Goal: Transaction & Acquisition: Purchase product/service

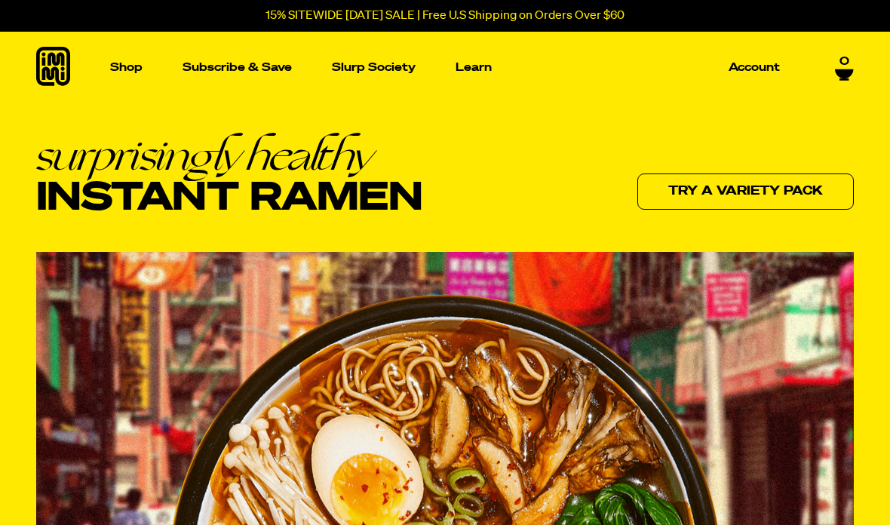
click at [746, 73] on p "Account" at bounding box center [753, 67] width 51 height 11
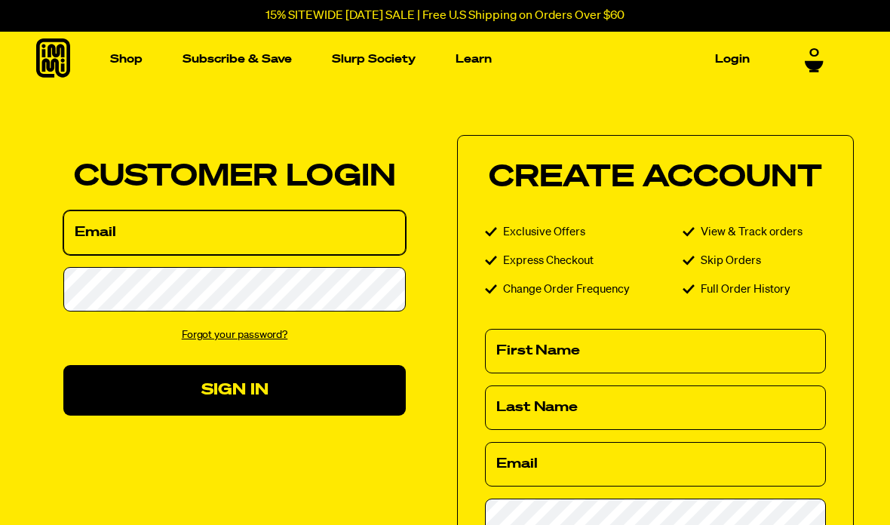
click at [259, 238] on input "Email" at bounding box center [234, 232] width 342 height 44
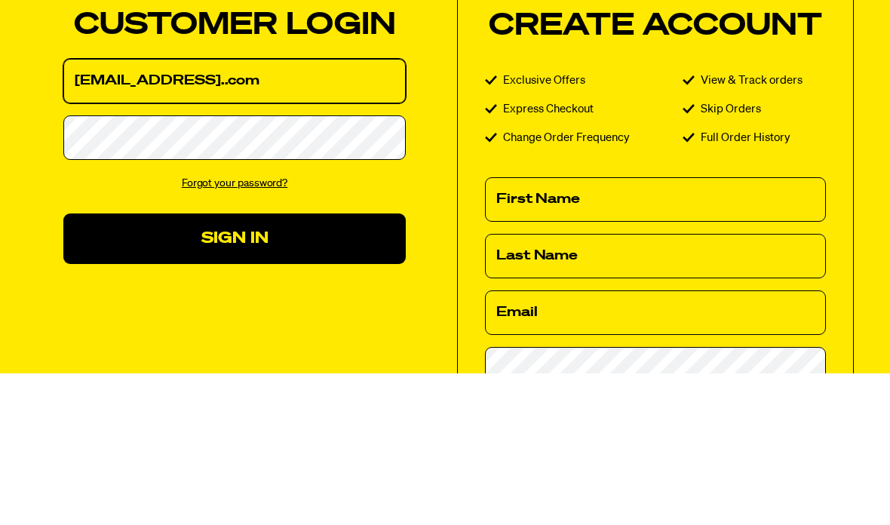
click at [235, 365] on button "Sign In" at bounding box center [234, 390] width 342 height 51
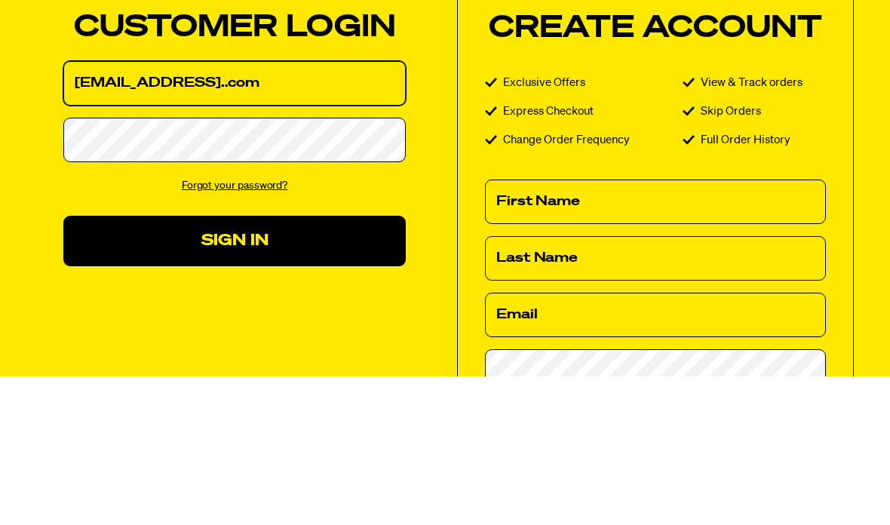
click at [198, 210] on input "stonks@yahoo..com" at bounding box center [234, 232] width 342 height 44
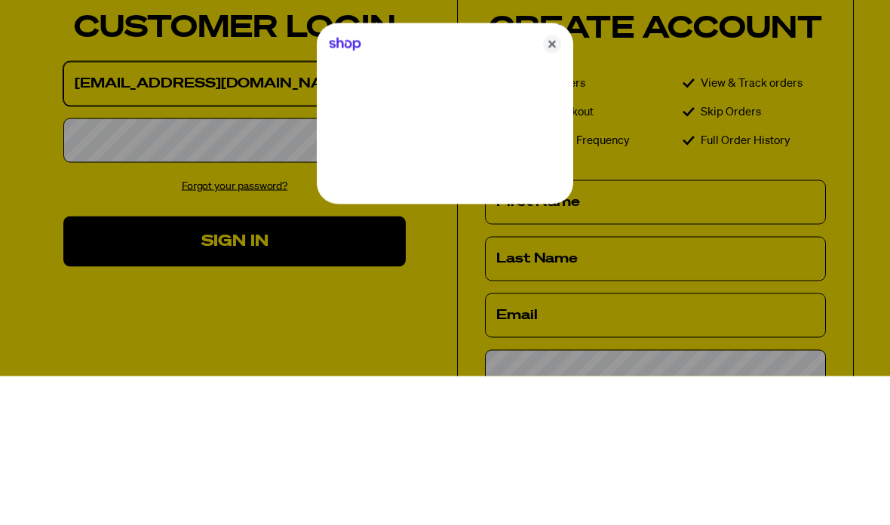
type input "stonks@yahoo.com"
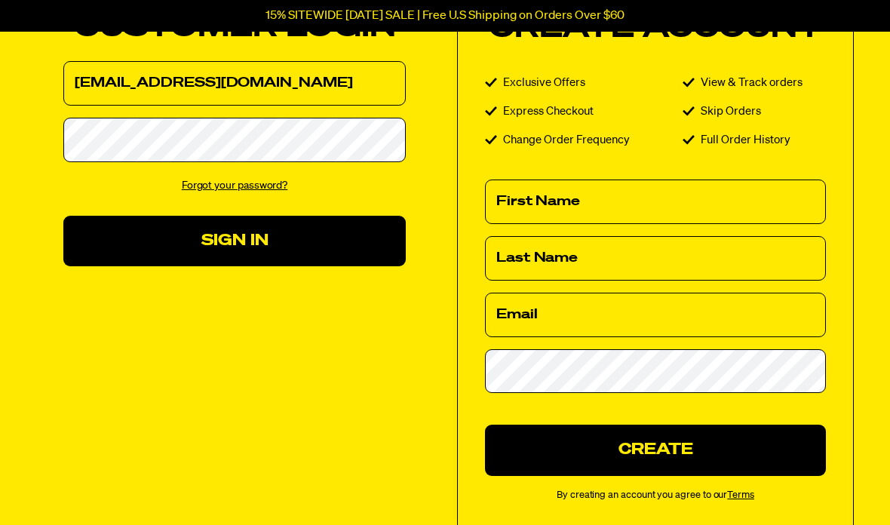
scroll to position [210, 0]
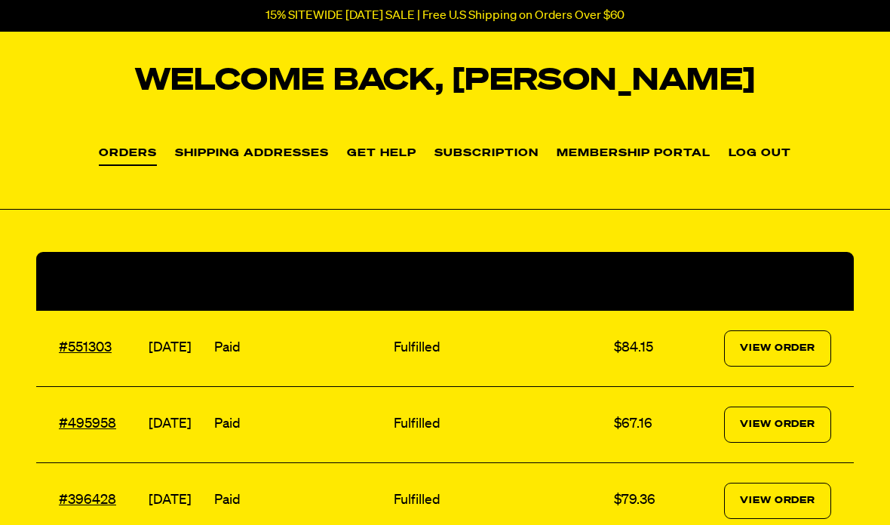
scroll to position [63, 0]
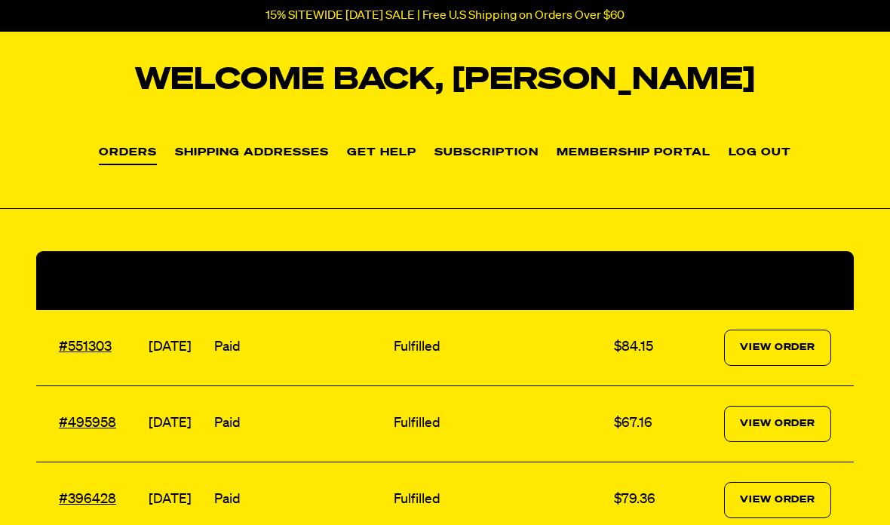
click at [786, 415] on link "View Order" at bounding box center [777, 424] width 107 height 36
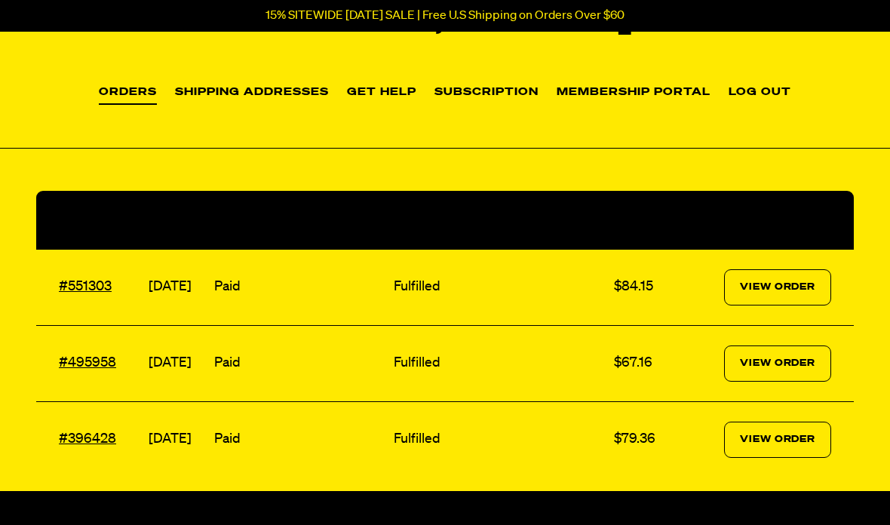
click at [89, 280] on link "#551303" at bounding box center [85, 287] width 53 height 14
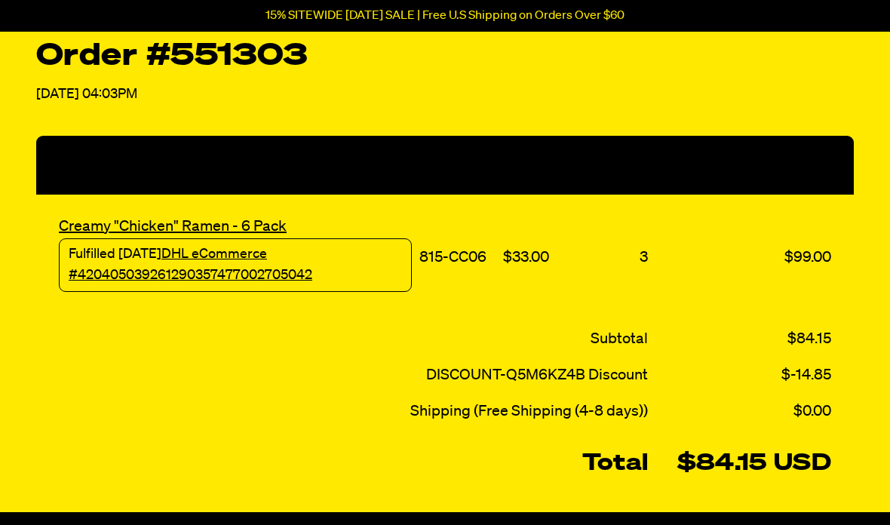
scroll to position [274, 0]
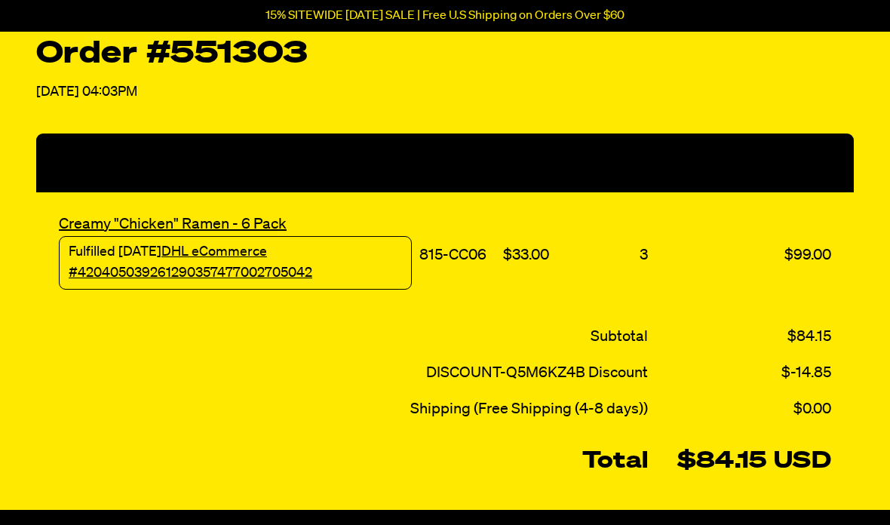
click at [283, 276] on link "DHL eCommerce #420405039261290357477002705042" at bounding box center [191, 263] width 244 height 35
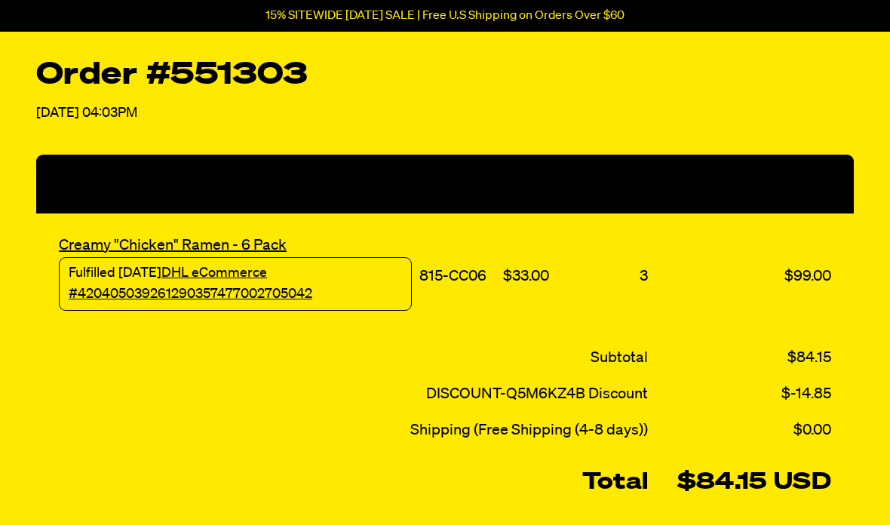
scroll to position [253, 0]
click at [260, 240] on link "Creamy "Chicken" Ramen - 6 Pack" at bounding box center [173, 245] width 228 height 15
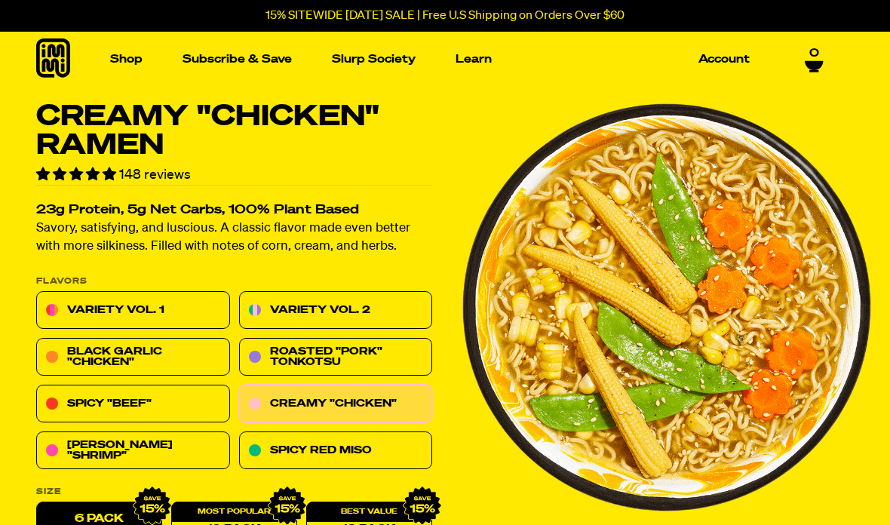
click at [736, 64] on link "Account" at bounding box center [723, 59] width 63 height 23
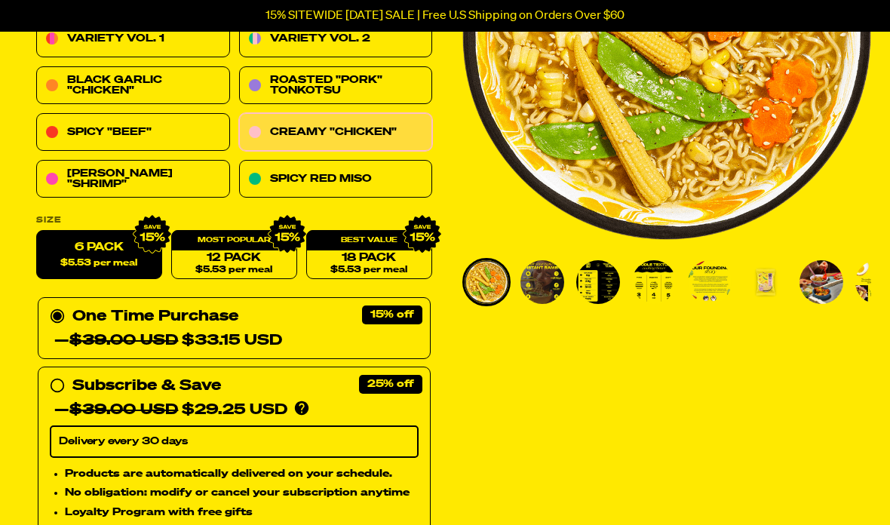
scroll to position [272, 0]
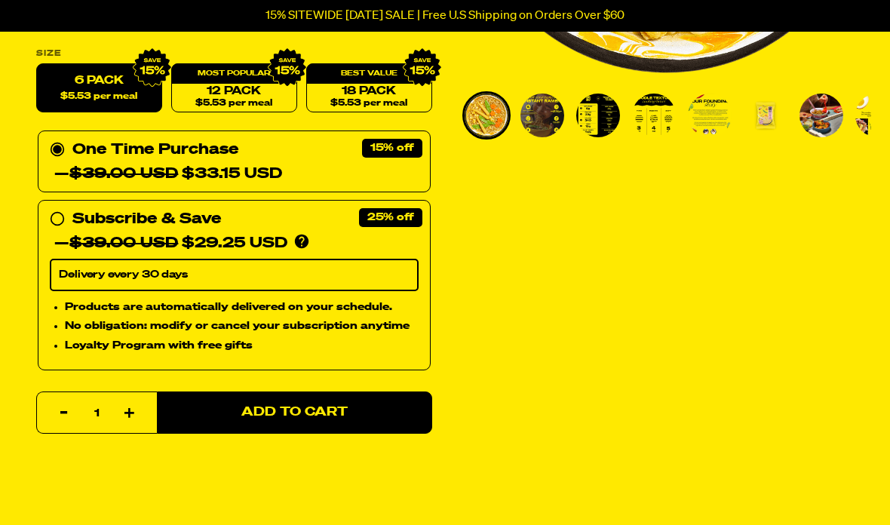
click at [403, 412] on button "Add to Cart" at bounding box center [294, 413] width 275 height 42
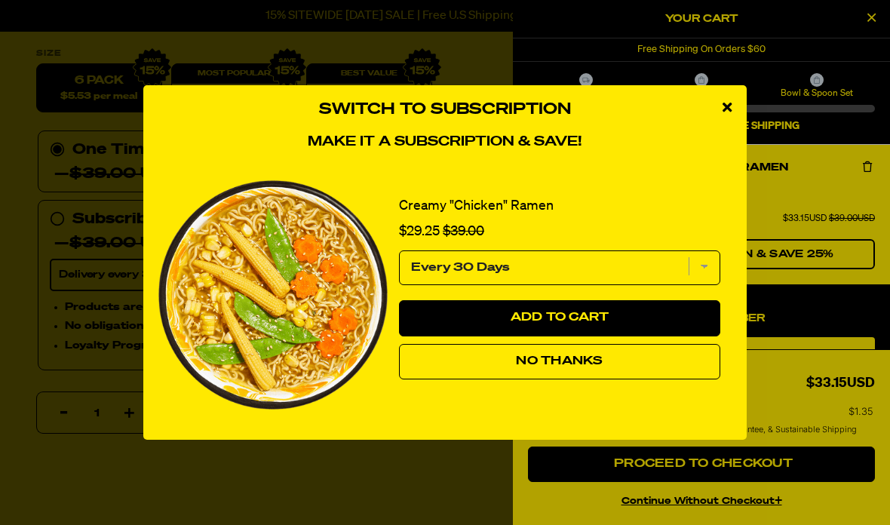
click at [658, 360] on button "No Thanks" at bounding box center [559, 362] width 321 height 36
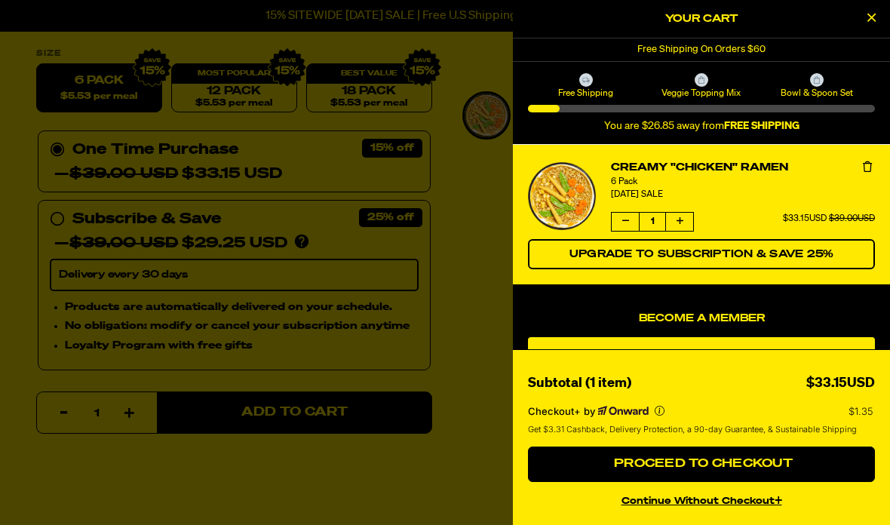
click at [457, 346] on div at bounding box center [445, 262] width 890 height 525
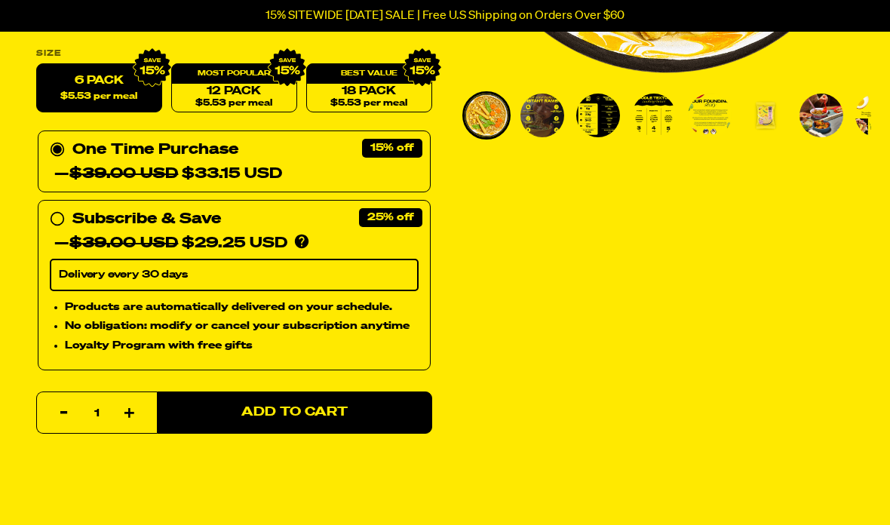
click at [456, 346] on div "Creamy "Chicken" Ramen 148 reviews 23g Protein, 5g Net Carbs, 100% Plant Based …" at bounding box center [445, 404] width 890 height 1480
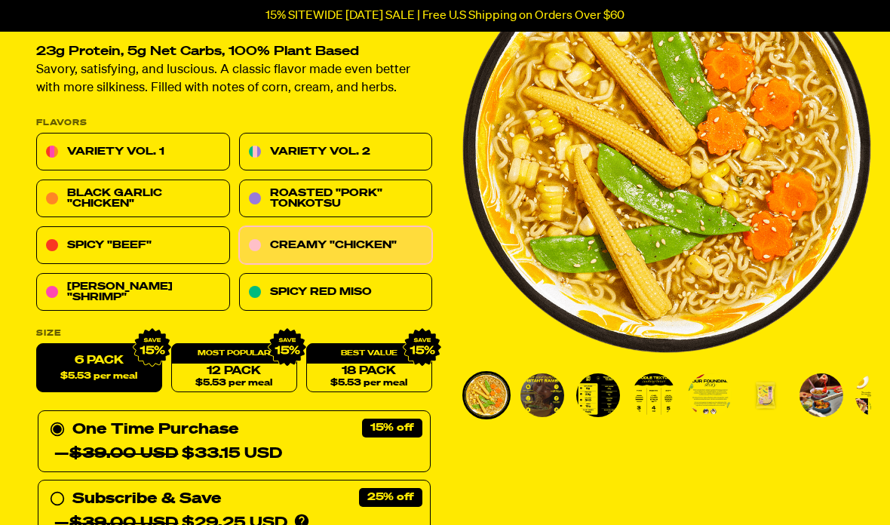
scroll to position [158, 0]
click at [397, 297] on link "Spicy Red Miso" at bounding box center [336, 293] width 194 height 38
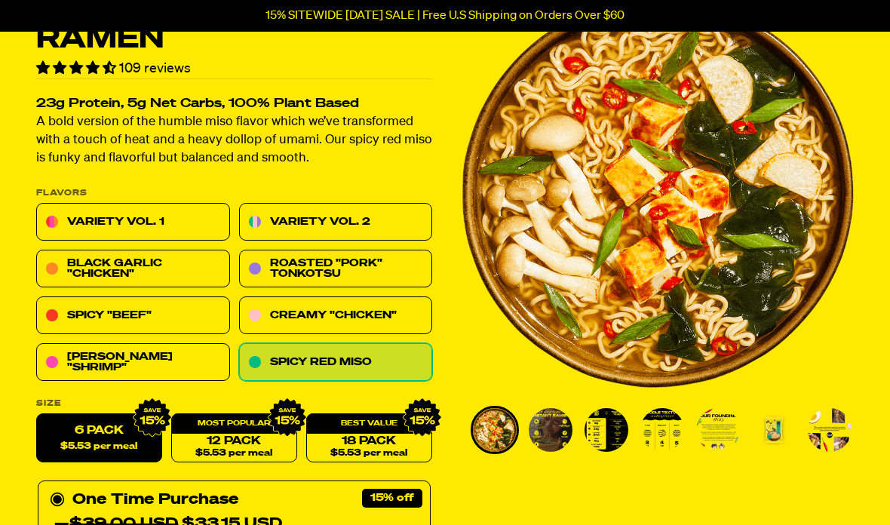
scroll to position [106, 0]
click at [188, 268] on link "Black Garlic "Chicken"" at bounding box center [133, 269] width 194 height 38
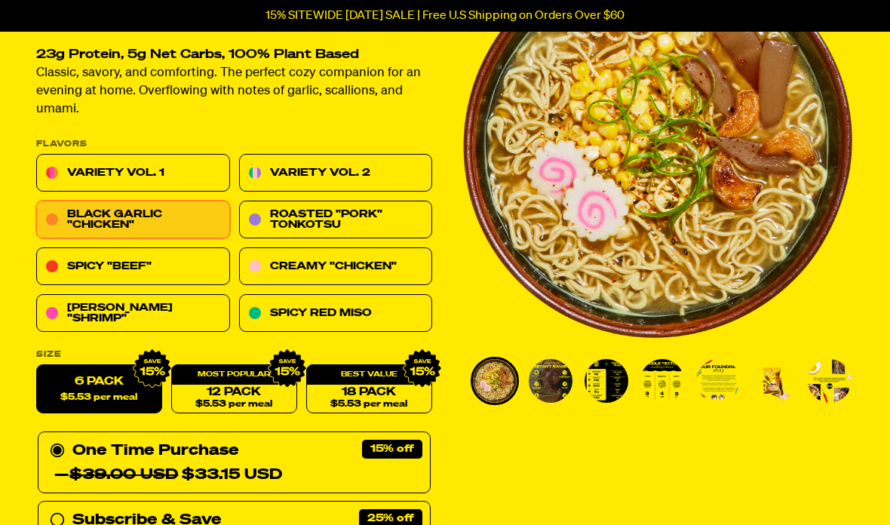
scroll to position [155, 0]
click at [187, 170] on link "Variety Vol. 1" at bounding box center [133, 174] width 194 height 38
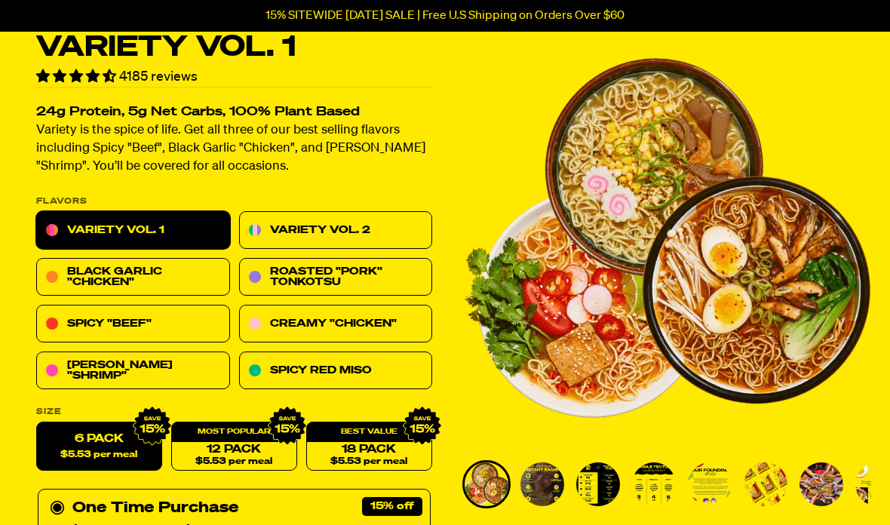
scroll to position [79, 0]
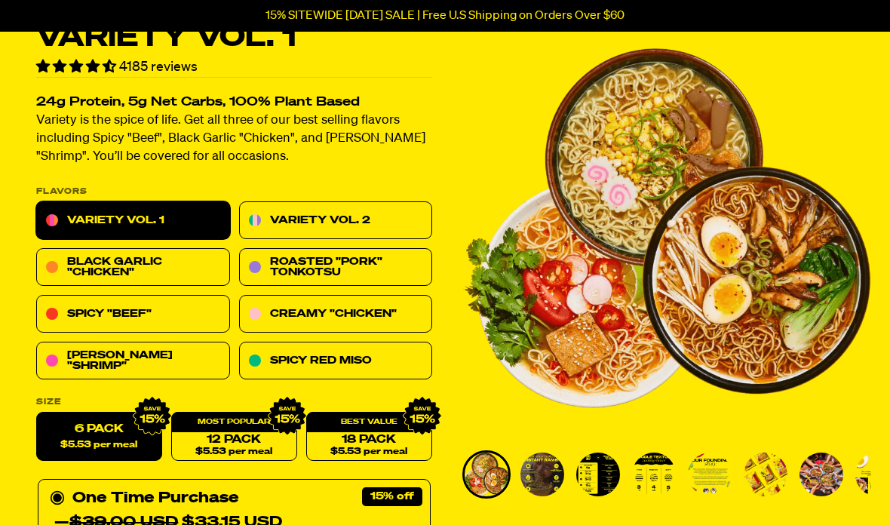
click at [399, 222] on link "Variety Vol. 2" at bounding box center [336, 221] width 194 height 38
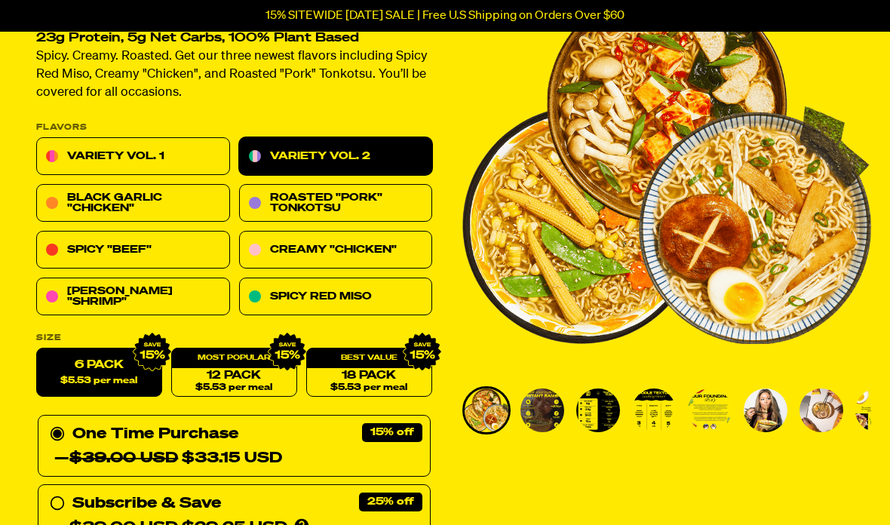
scroll to position [171, 0]
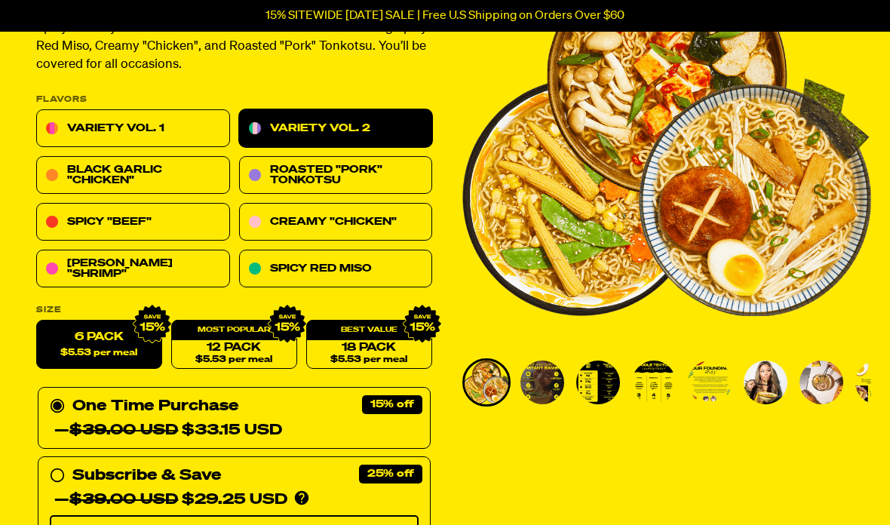
click at [185, 176] on link "Black Garlic "Chicken"" at bounding box center [133, 176] width 194 height 38
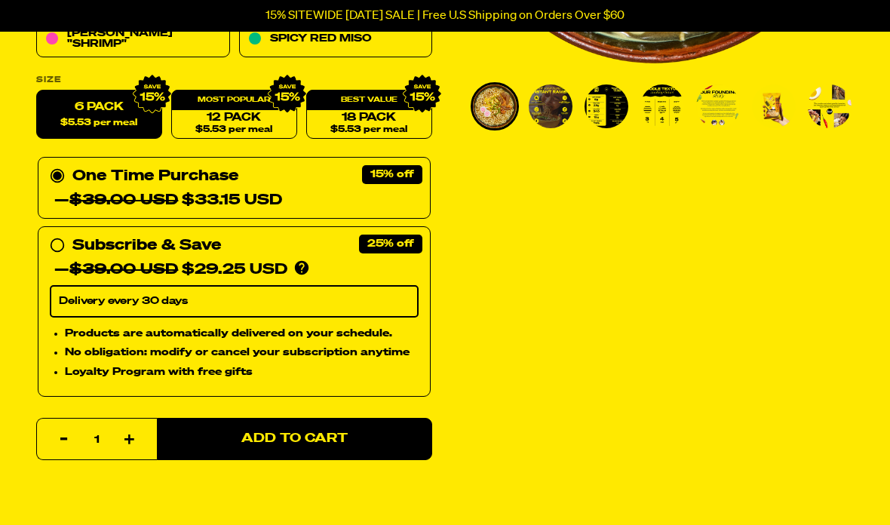
click at [380, 453] on button "Add to Cart" at bounding box center [294, 439] width 275 height 42
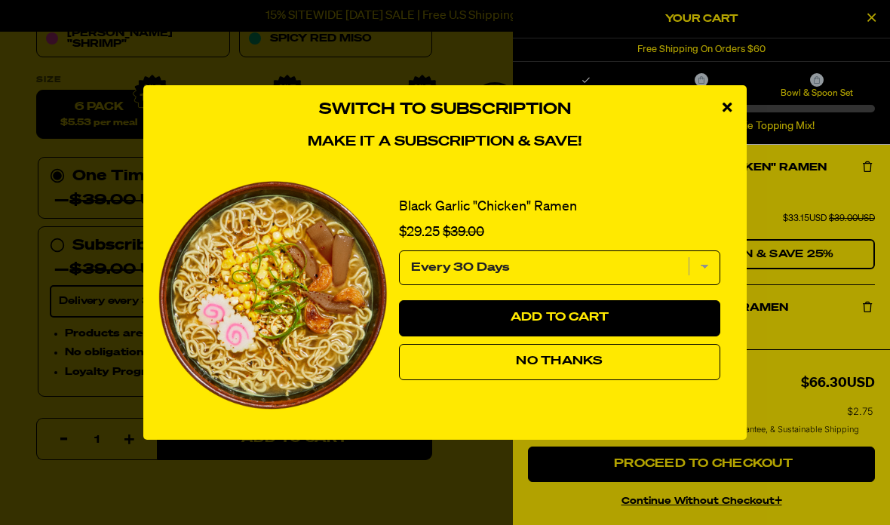
click at [644, 380] on button "No Thanks" at bounding box center [559, 362] width 321 height 36
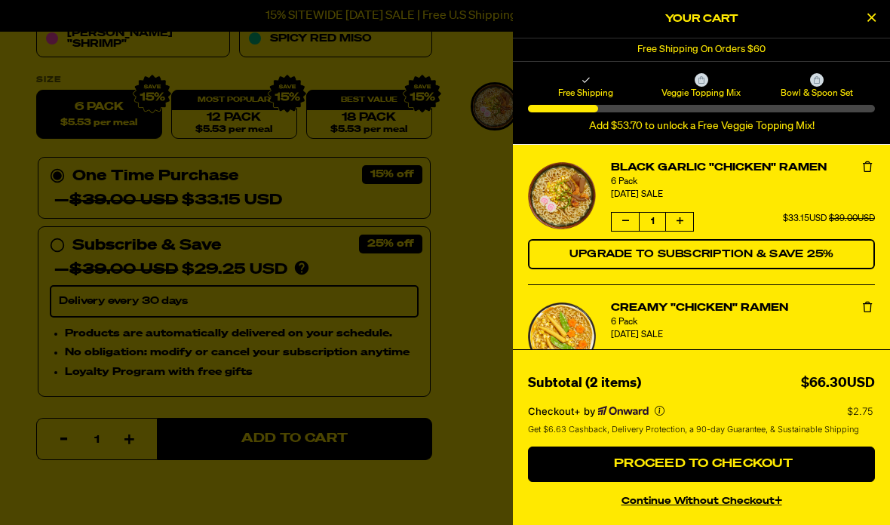
click at [462, 379] on div at bounding box center [445, 262] width 890 height 525
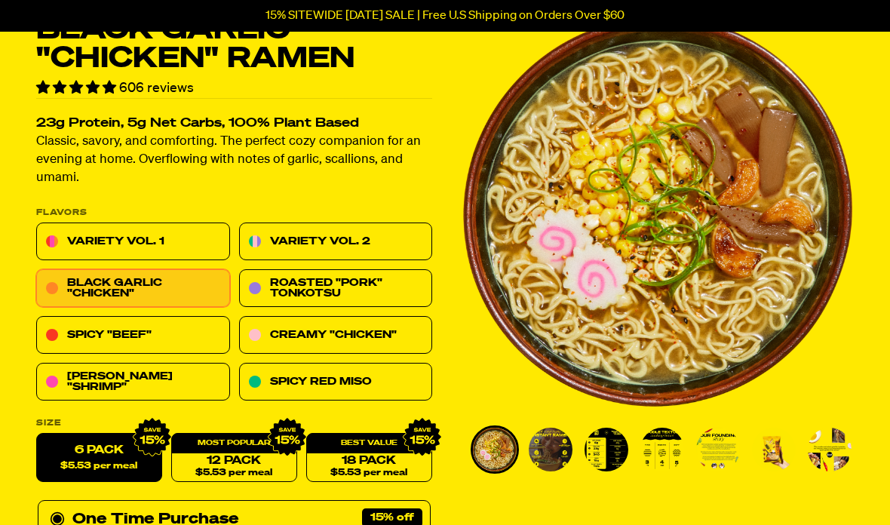
scroll to position [0, 0]
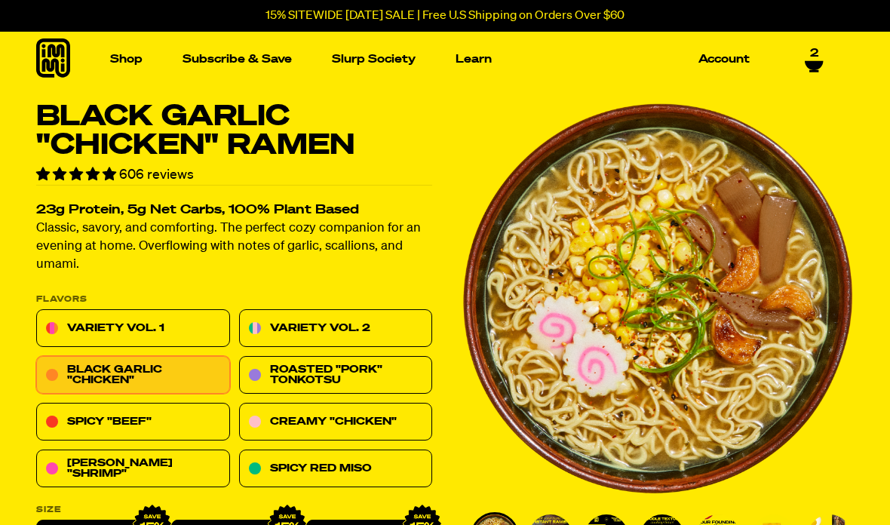
click at [823, 51] on link "2" at bounding box center [814, 60] width 19 height 26
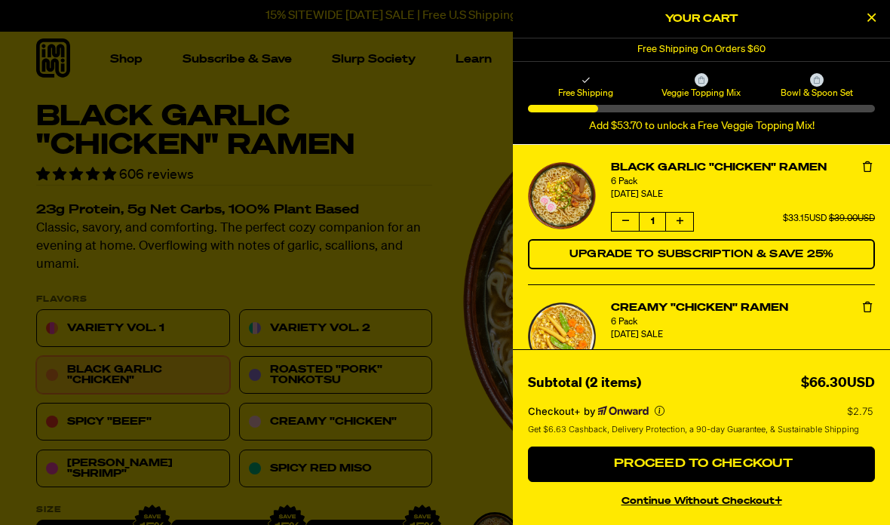
click at [737, 464] on span "Proceed to Checkout" at bounding box center [701, 464] width 182 height 12
